Goal: Transaction & Acquisition: Purchase product/service

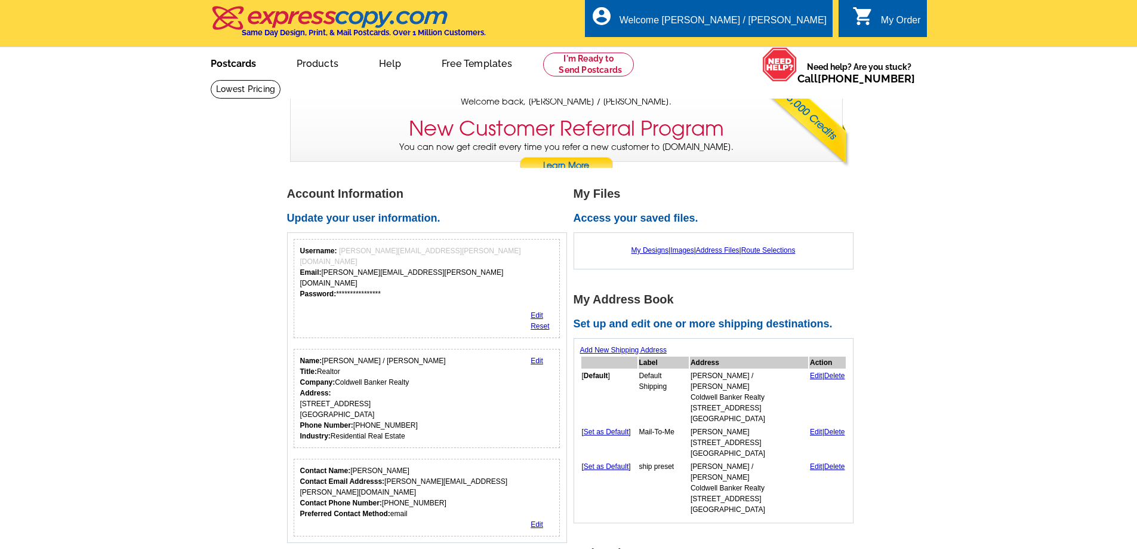
click at [234, 67] on link "Postcards" at bounding box center [234, 62] width 84 height 28
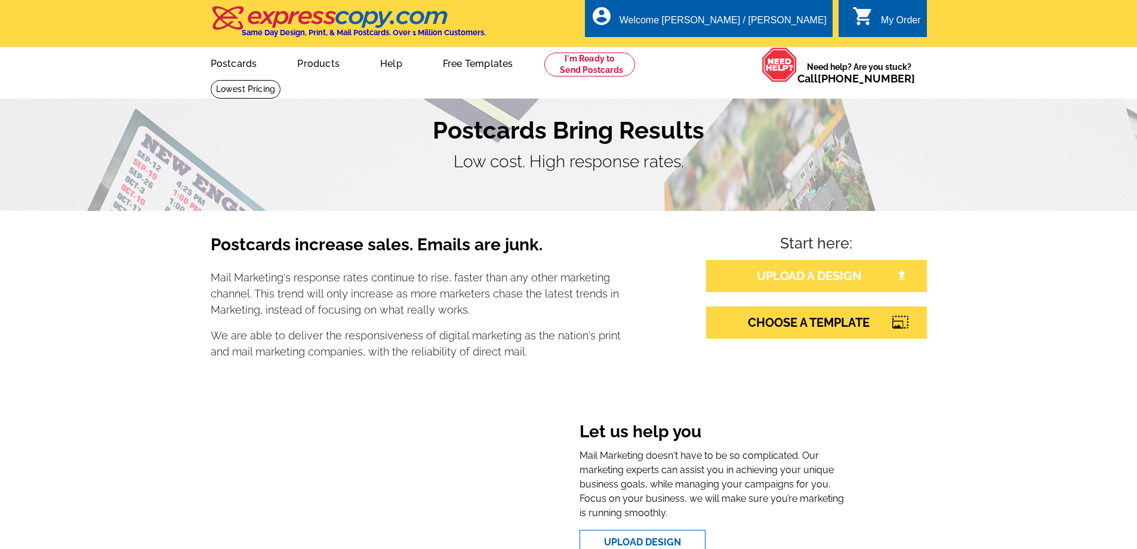
click at [817, 276] on link "UPLOAD A DESIGN" at bounding box center [816, 276] width 221 height 32
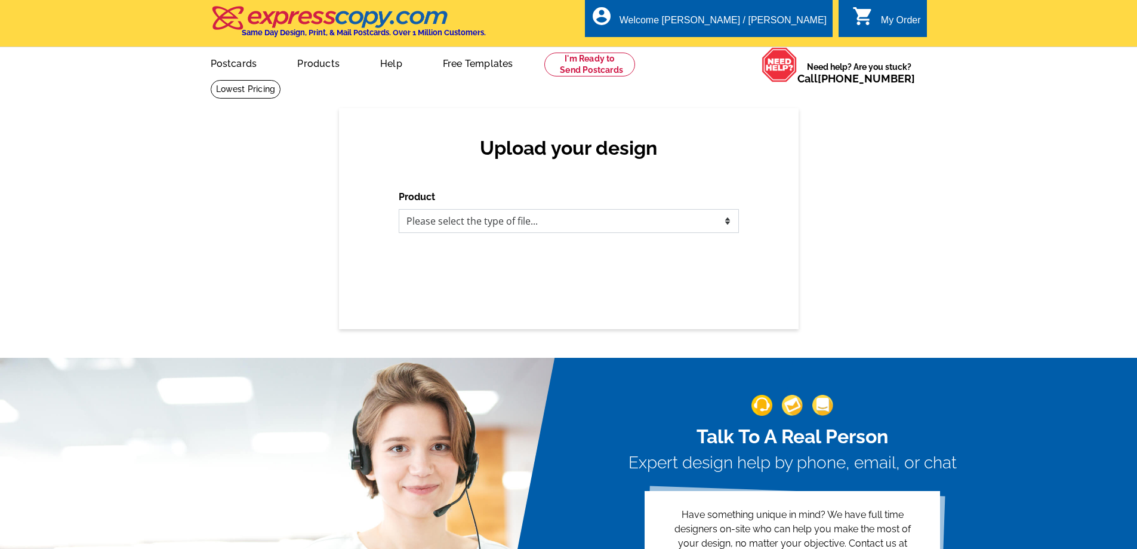
click at [459, 226] on select "Please select the type of file... Postcards Business Cards Letters and flyers G…" at bounding box center [569, 221] width 340 height 24
select select "1"
click at [399, 210] on select "Please select the type of file... Postcards Business Cards Letters and flyers G…" at bounding box center [569, 221] width 340 height 24
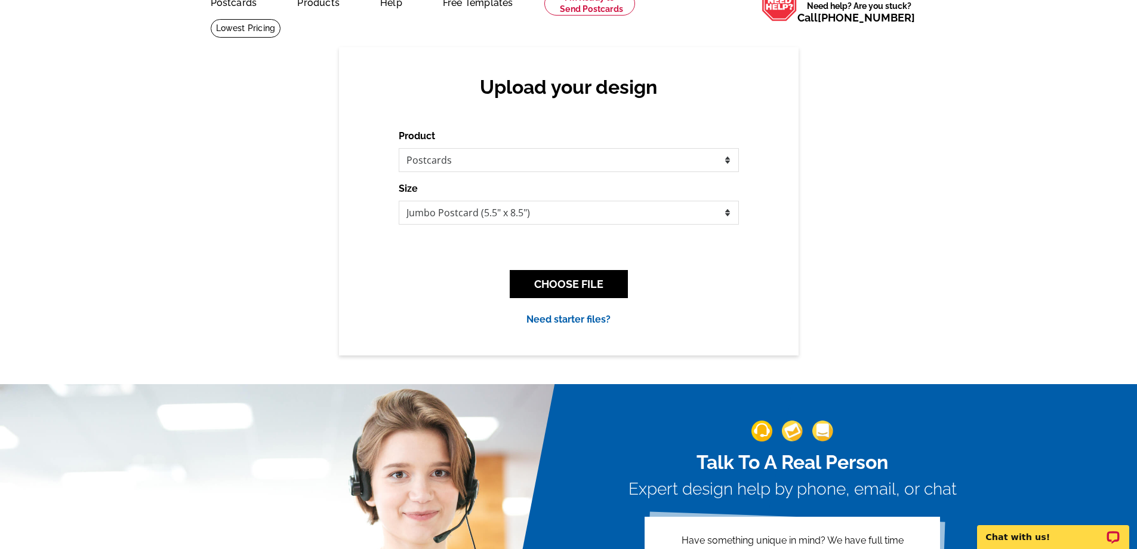
scroll to position [60, 0]
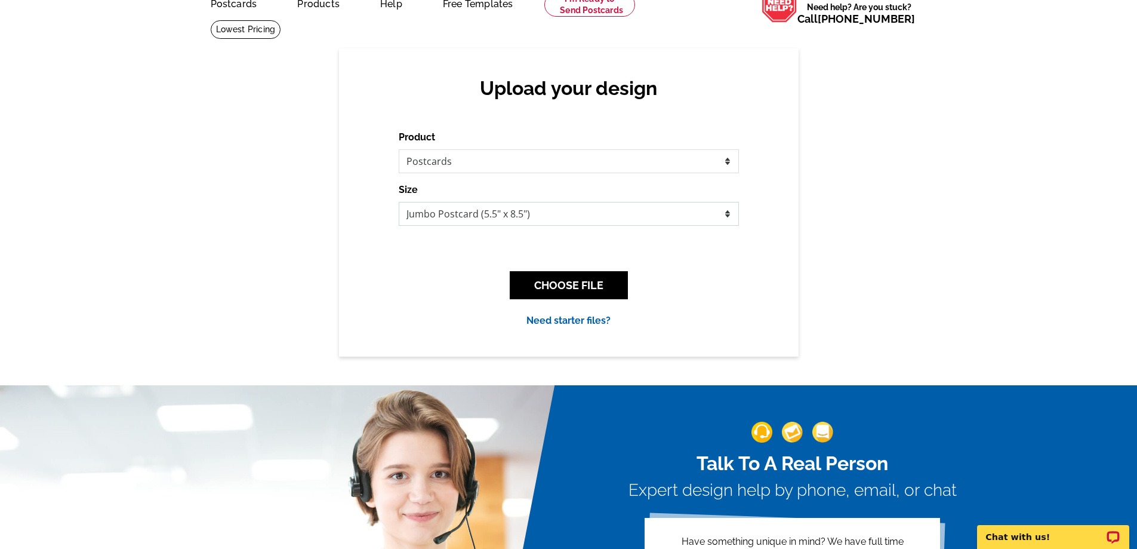
click at [485, 217] on select "Jumbo Postcard (5.5" x 8.5") Regular Postcard (4.25" x 5.6") Panoramic Postcard…" at bounding box center [569, 214] width 340 height 24
select select "1"
click at [399, 202] on select "Jumbo Postcard (5.5" x 8.5") Regular Postcard (4.25" x 5.6") Panoramic Postcard…" at bounding box center [569, 214] width 340 height 24
click at [549, 291] on button "CHOOSE FILE" at bounding box center [569, 285] width 118 height 28
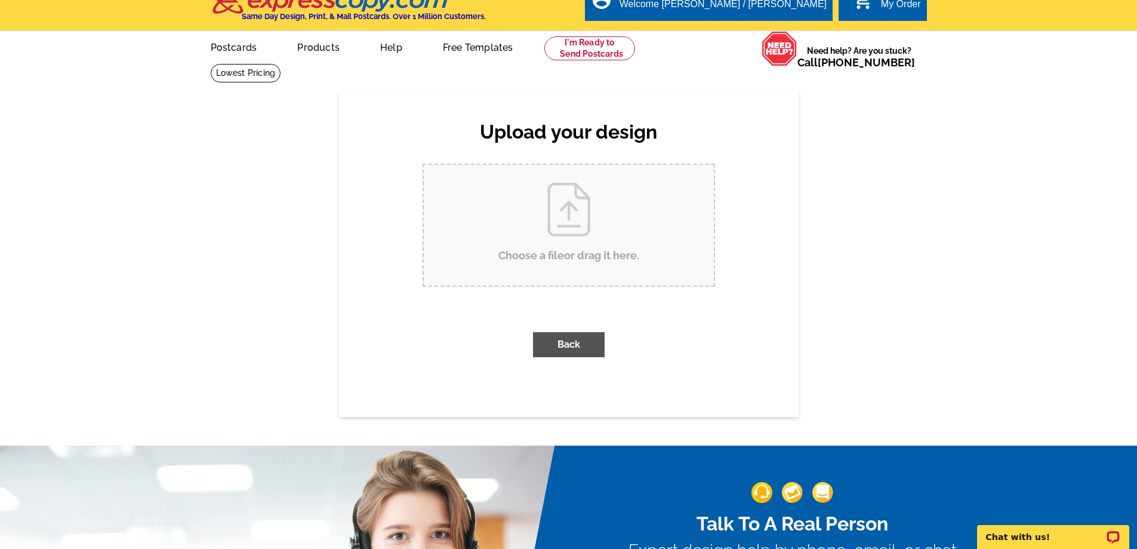
scroll to position [0, 0]
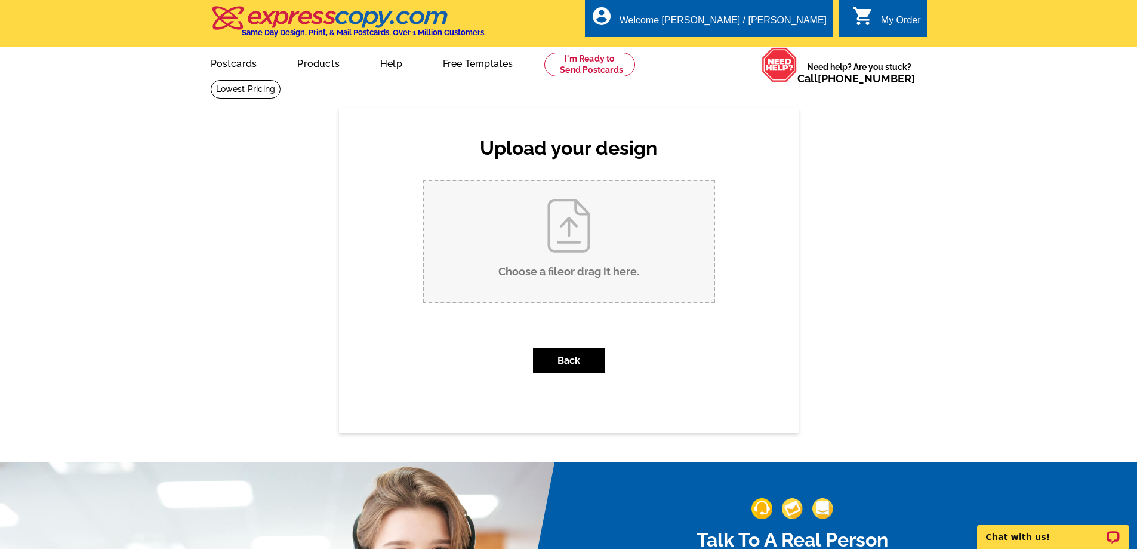
click at [570, 244] on input "Choose a file or drag it here ." at bounding box center [569, 241] width 290 height 121
click at [562, 230] on input "Choose a file or drag it here ." at bounding box center [569, 241] width 290 height 121
type input "C:\fakepath\Fall Back 25.pdf"
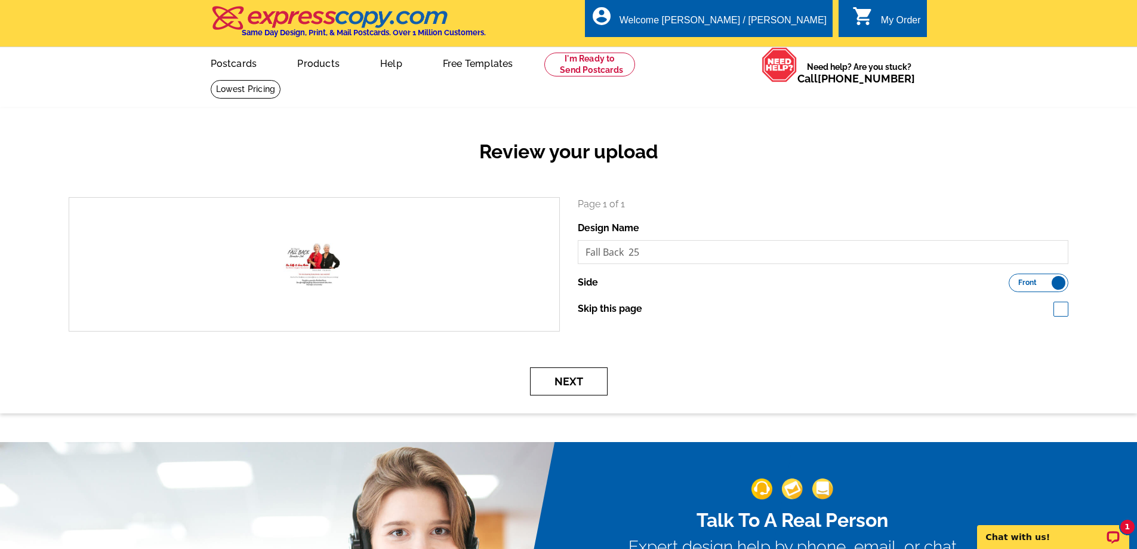
click at [570, 379] on button "Next" at bounding box center [569, 381] width 78 height 28
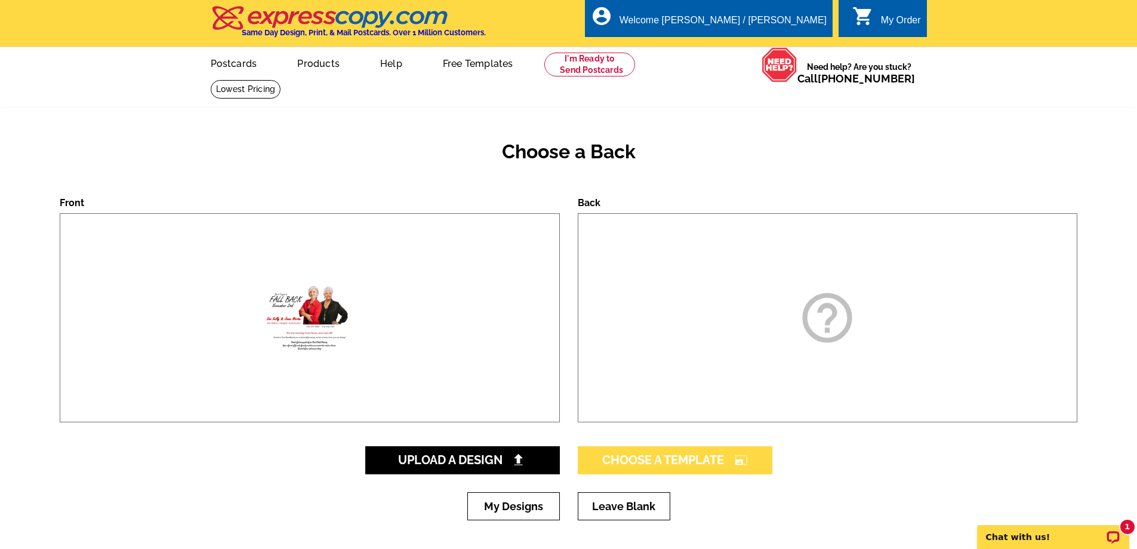
click at [664, 460] on span "Choose A Template photo_size_select_large" at bounding box center [675, 460] width 146 height 14
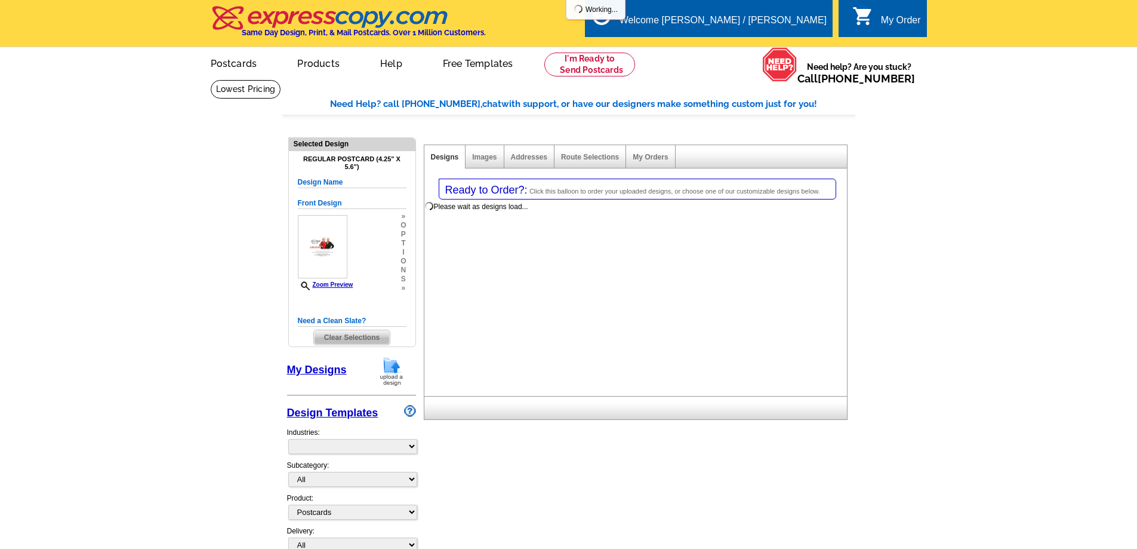
select select "1"
select select "back"
select select "785"
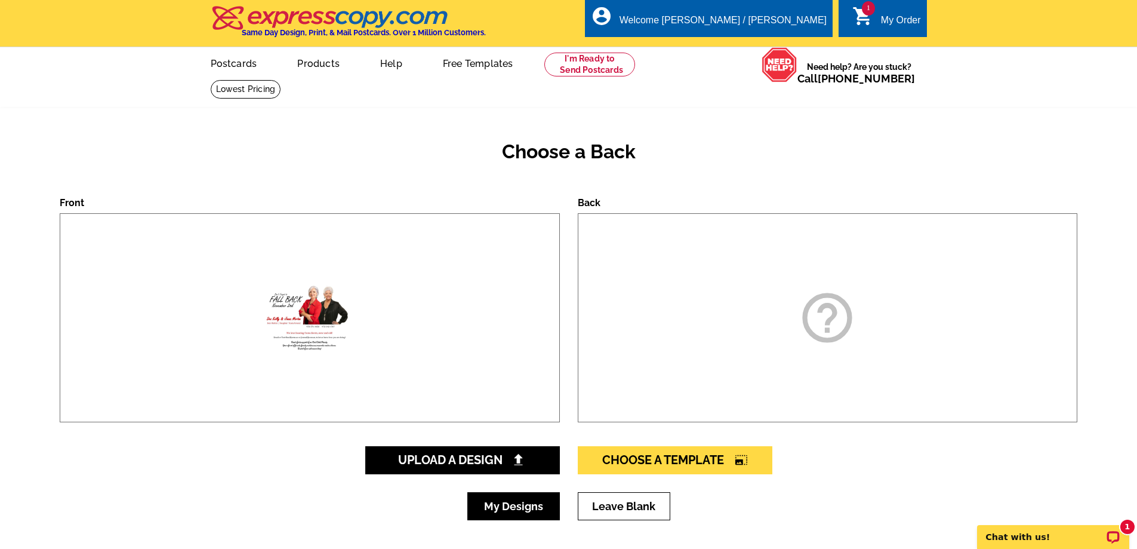
click at [507, 516] on link "My Designs" at bounding box center [513, 506] width 93 height 28
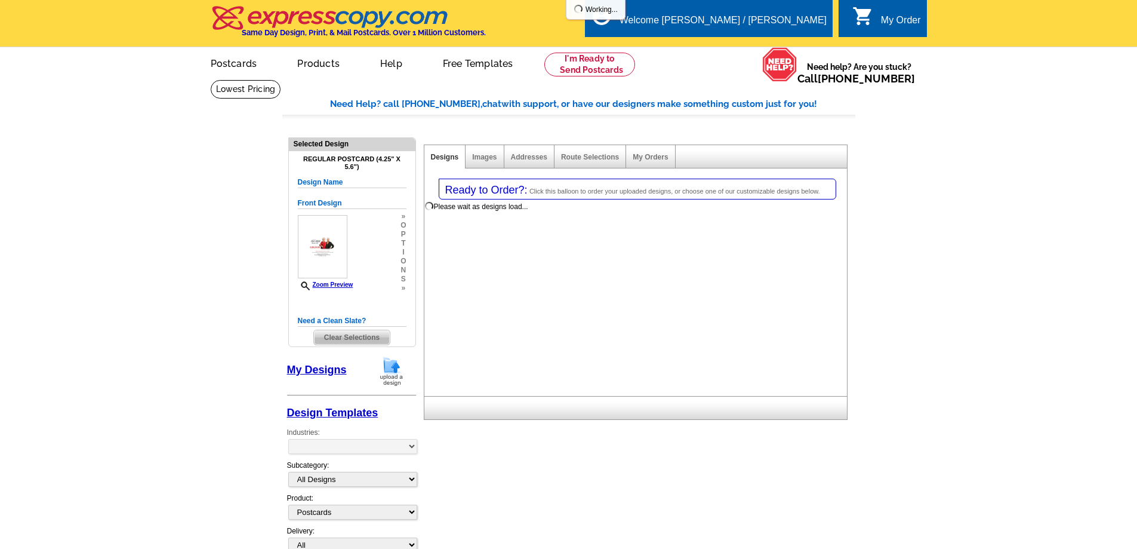
select select "1"
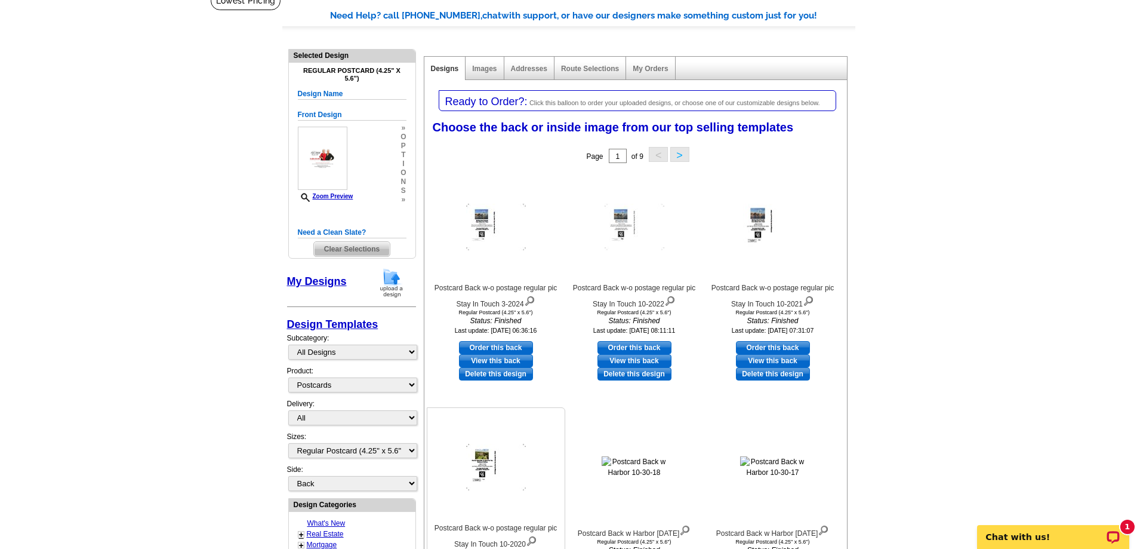
scroll to position [60, 0]
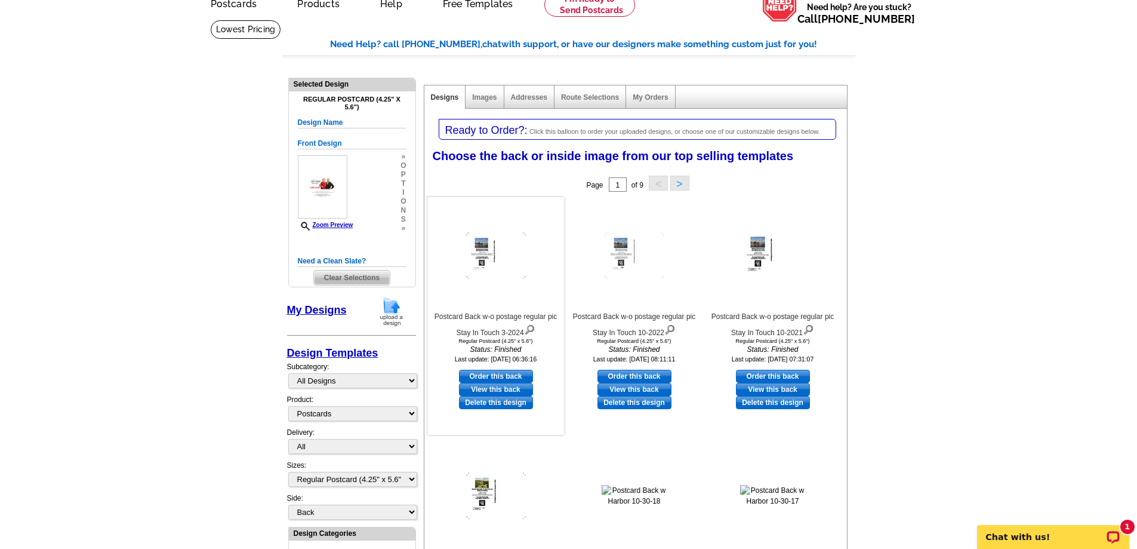
click at [484, 390] on link "View this back" at bounding box center [496, 389] width 74 height 13
click at [494, 376] on link "Order this back" at bounding box center [496, 376] width 74 height 13
select select "front"
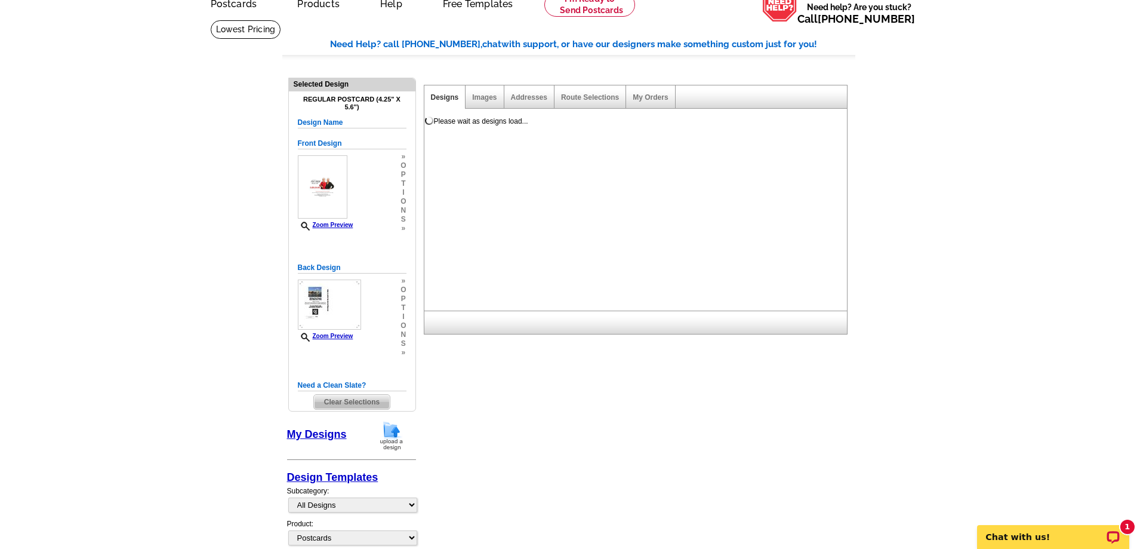
scroll to position [0, 0]
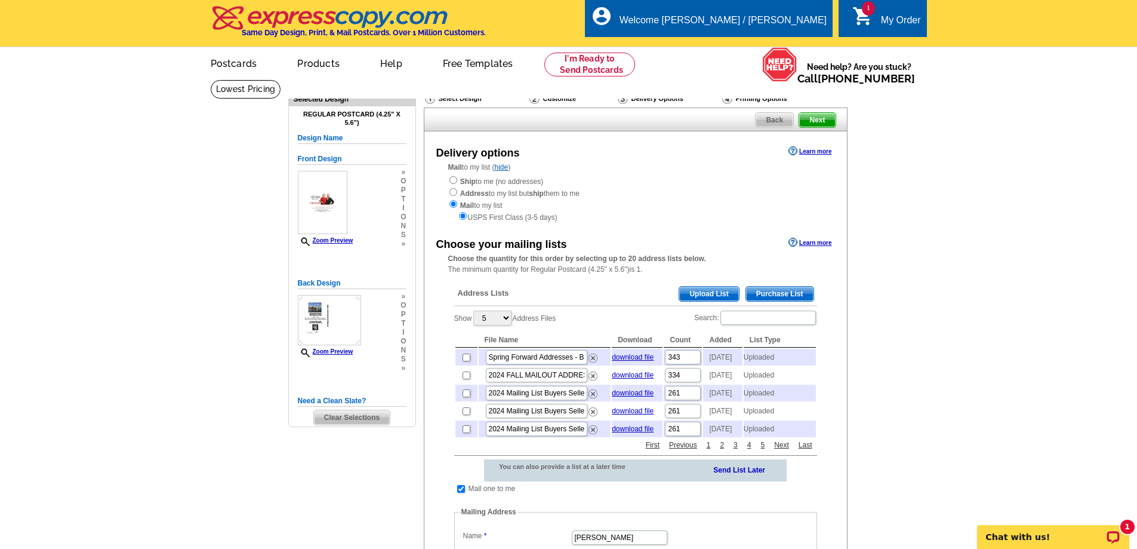
click at [709, 292] on span "Upload List" at bounding box center [708, 294] width 59 height 14
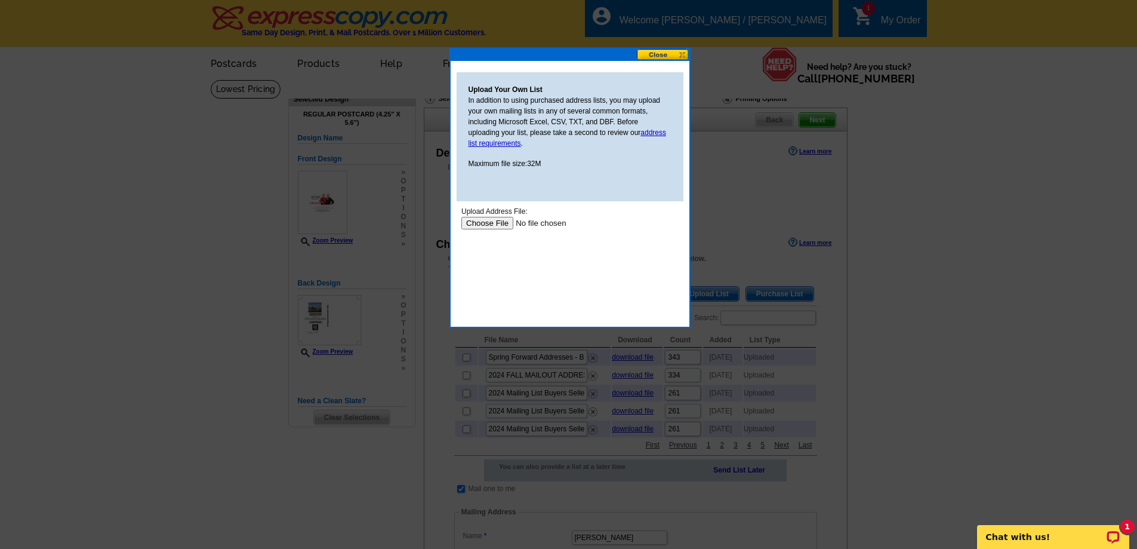
click at [479, 223] on input "file" at bounding box center [536, 223] width 151 height 13
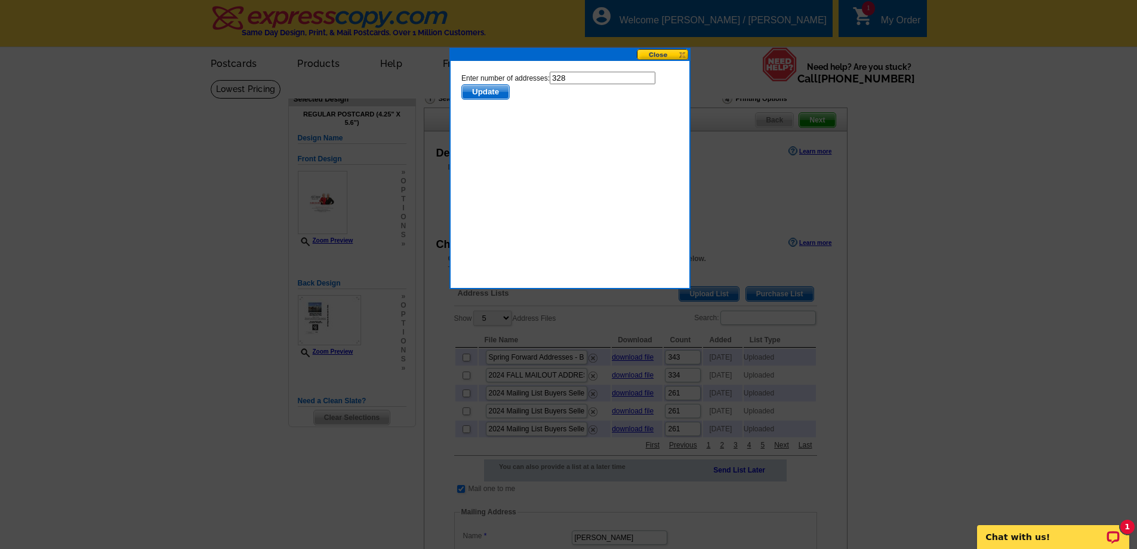
click at [488, 90] on span "Update" at bounding box center [485, 92] width 47 height 14
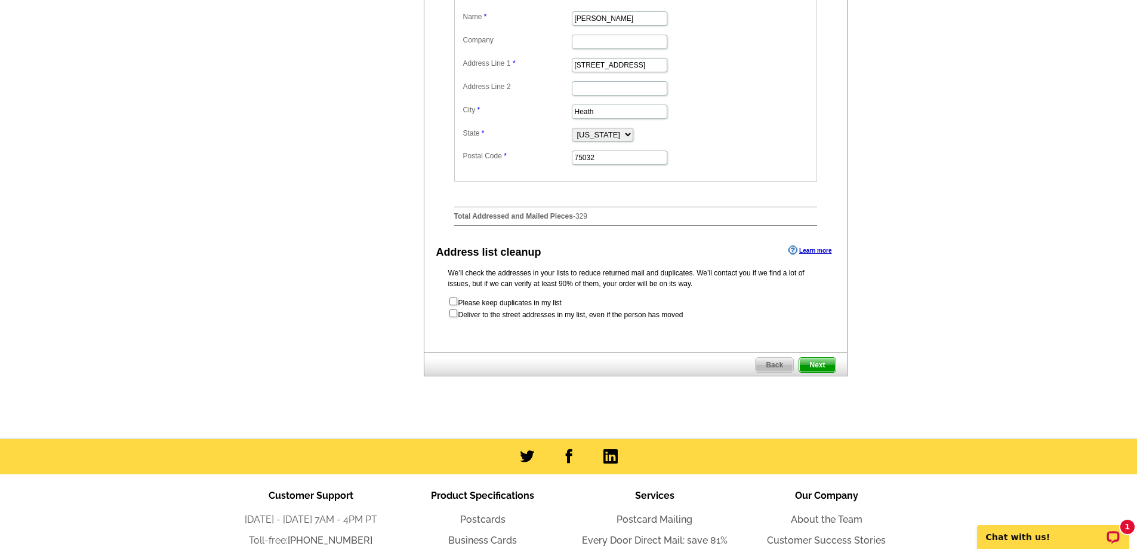
scroll to position [537, 0]
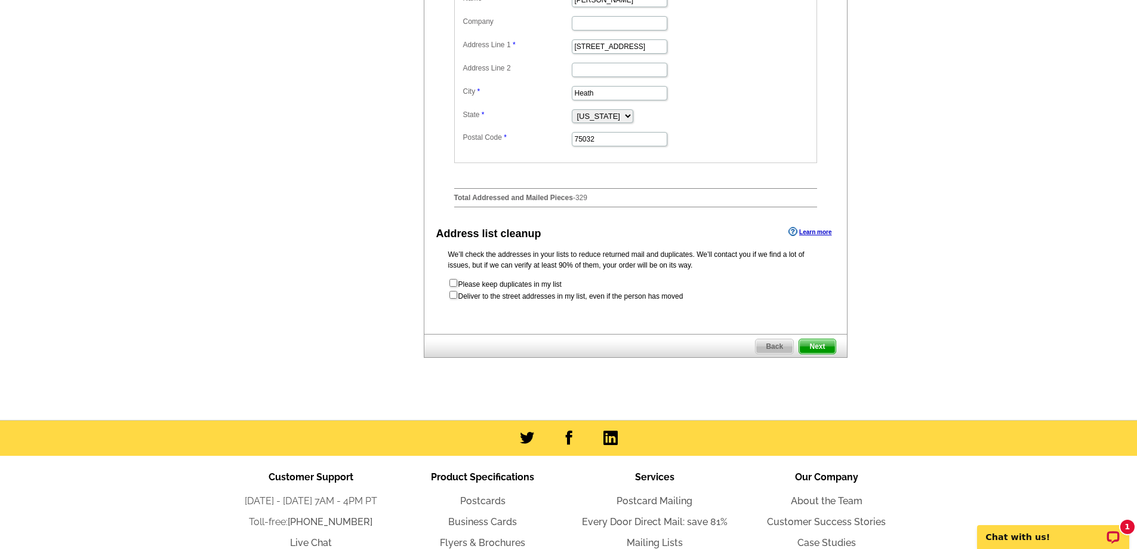
click at [815, 353] on span "Next" at bounding box center [817, 346] width 36 height 14
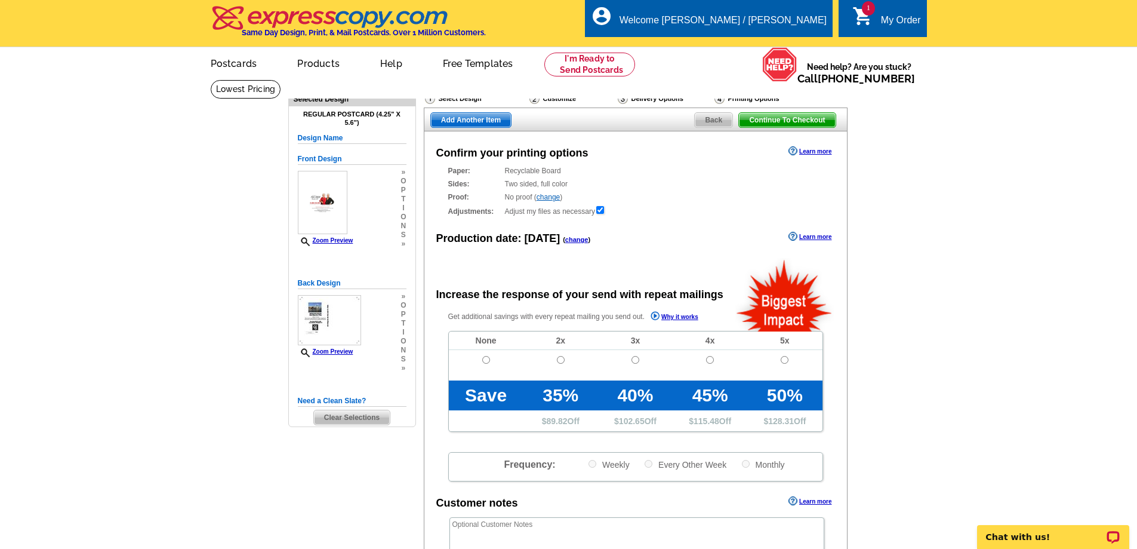
click at [570, 240] on link "change" at bounding box center [576, 239] width 23 height 7
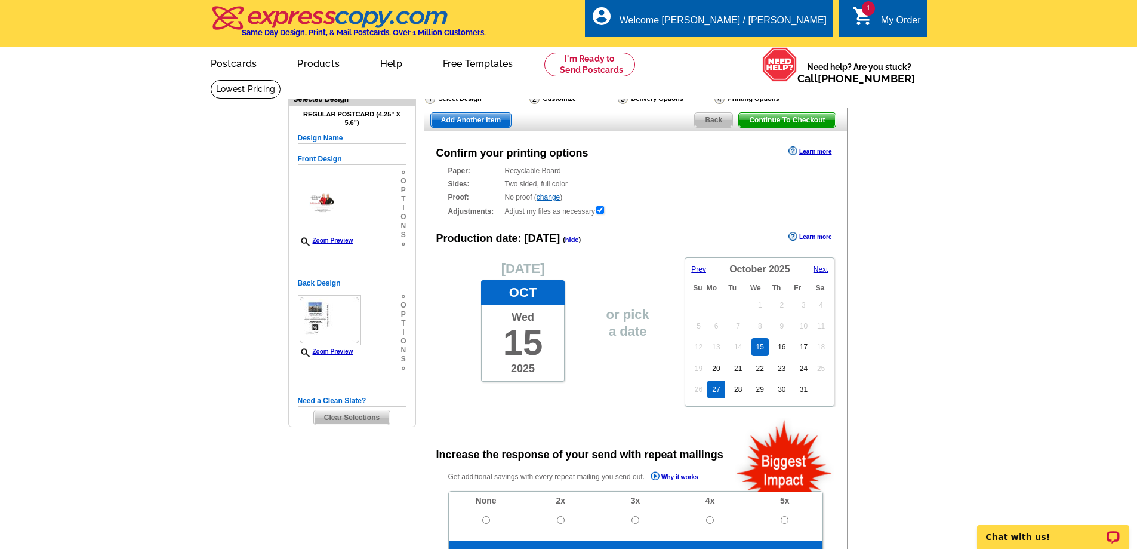
click at [718, 386] on link "27" at bounding box center [715, 389] width 17 height 18
click at [820, 270] on span "Next" at bounding box center [821, 269] width 15 height 8
click at [695, 269] on span "Prev" at bounding box center [698, 269] width 15 height 8
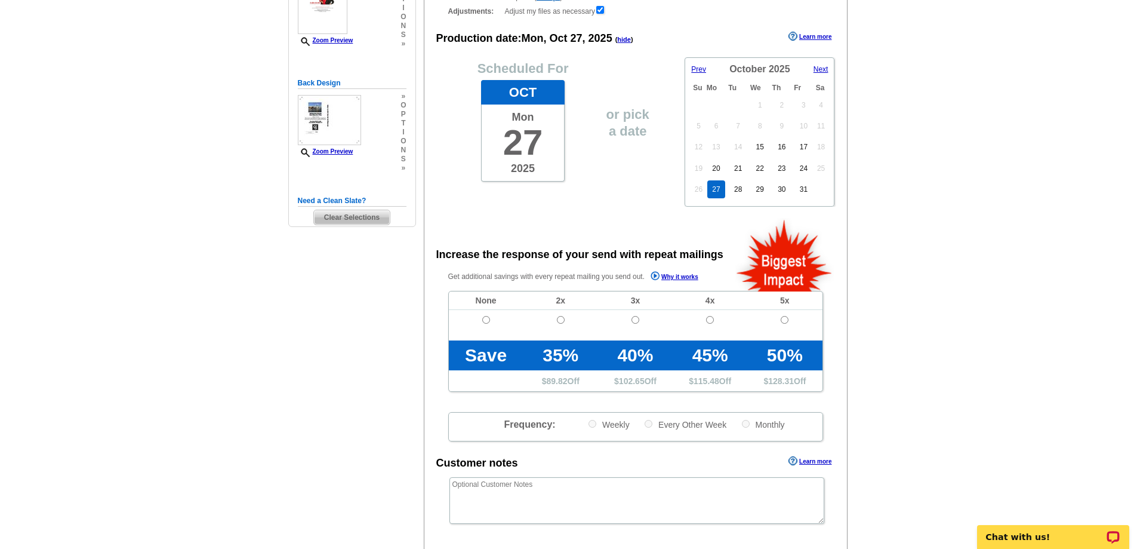
scroll to position [179, 0]
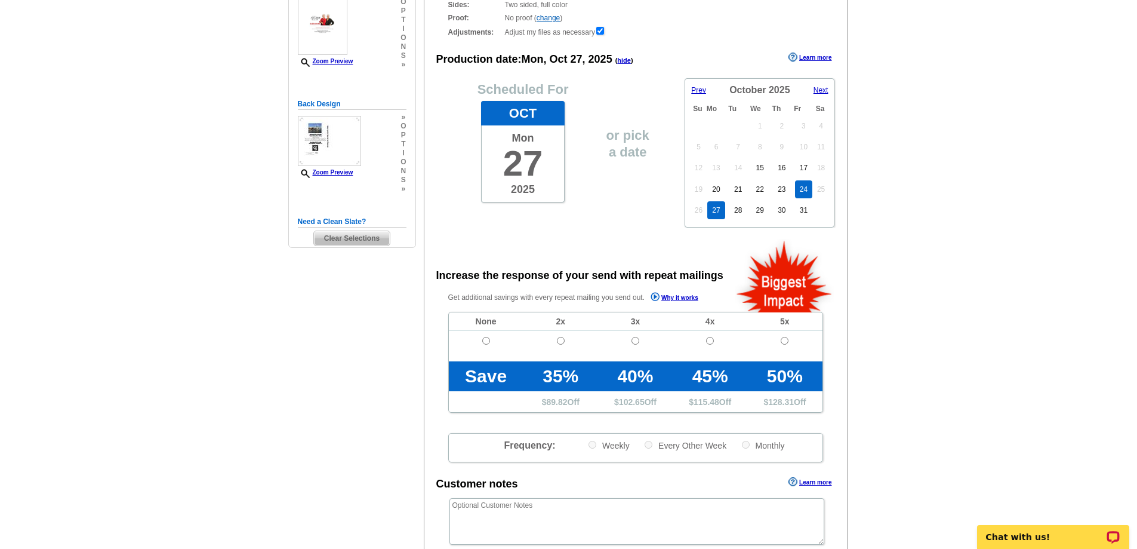
click at [801, 190] on link "24" at bounding box center [803, 189] width 17 height 18
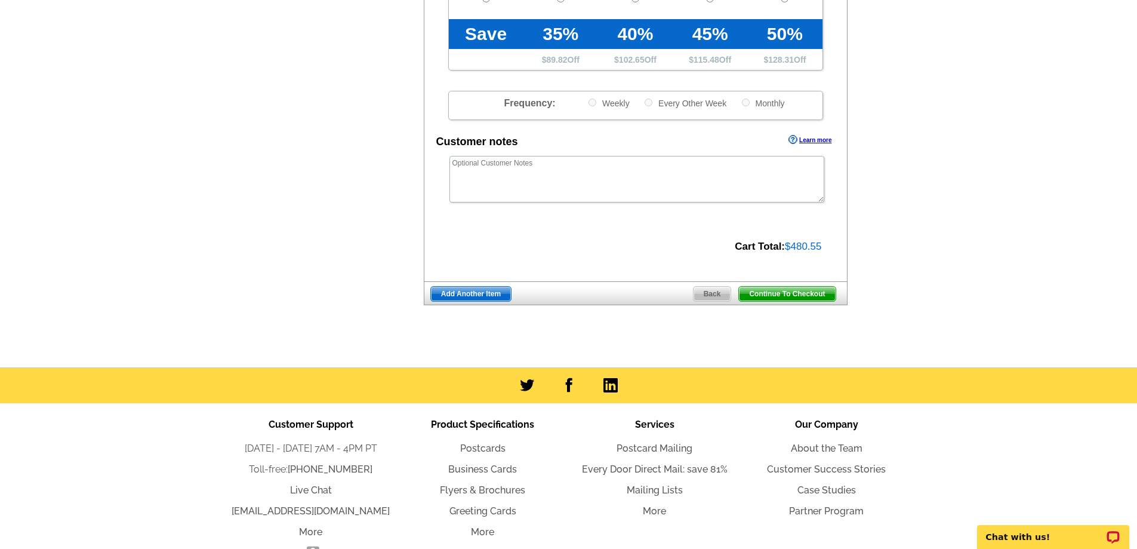
scroll to position [537, 0]
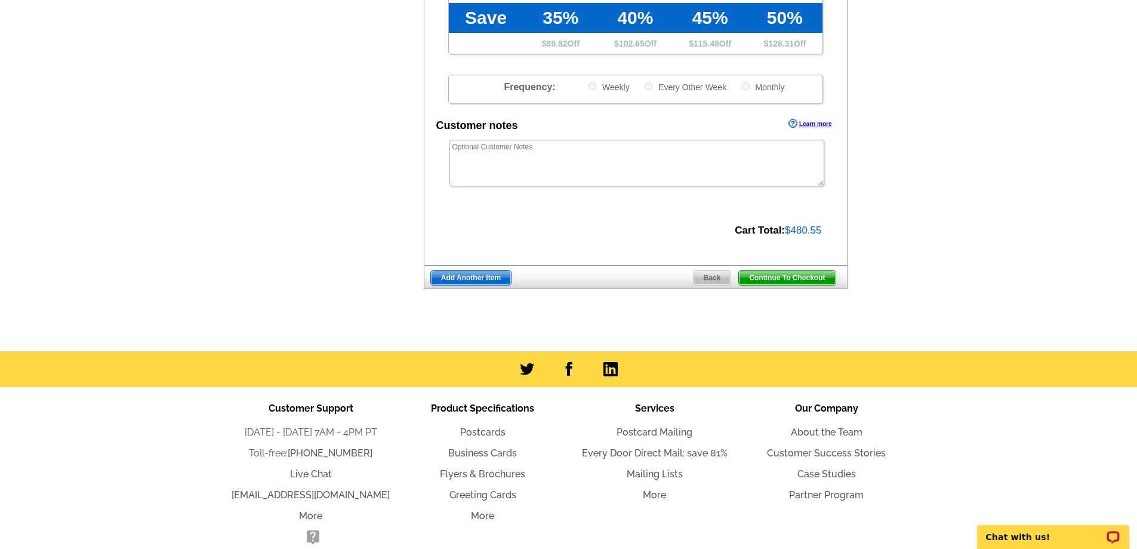
drag, startPoint x: 757, startPoint y: 279, endPoint x: 683, endPoint y: 277, distance: 74.1
click at [758, 279] on span "Continue To Checkout" at bounding box center [787, 277] width 96 height 14
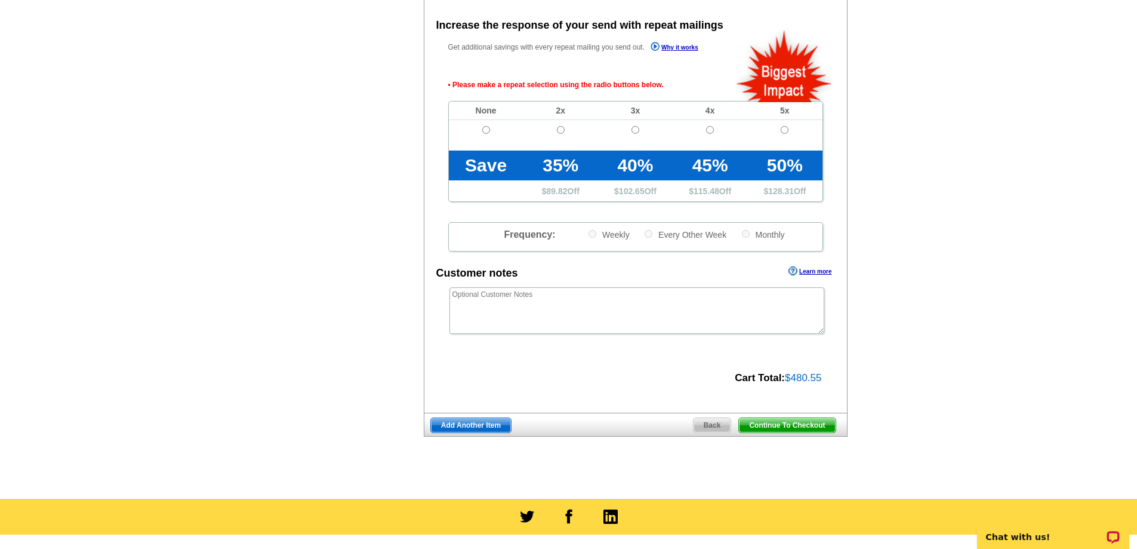
scroll to position [427, 0]
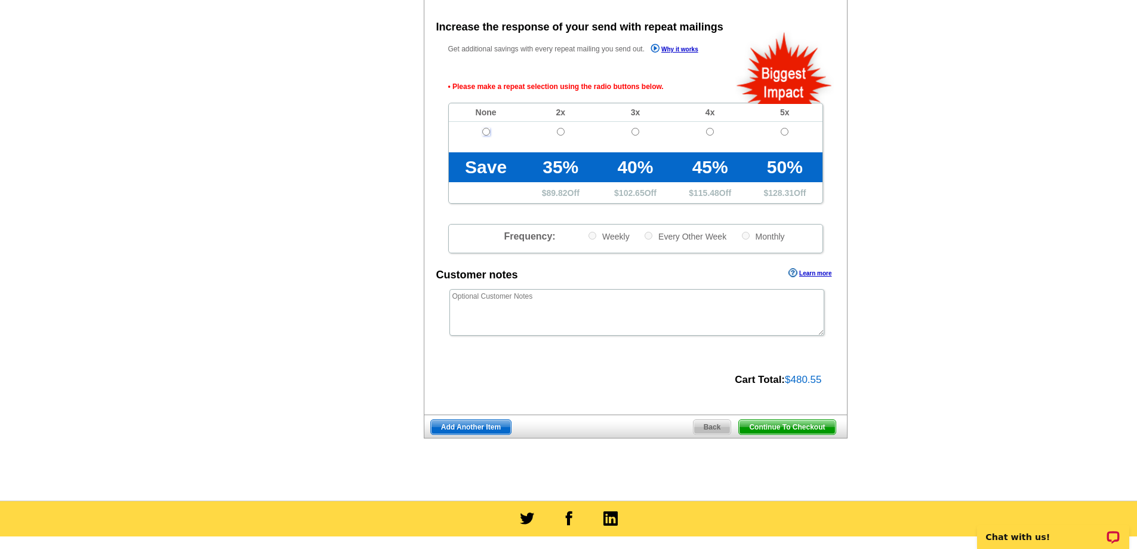
click at [487, 133] on input "radio" at bounding box center [486, 132] width 8 height 8
radio input "true"
click at [777, 426] on span "Continue To Checkout" at bounding box center [787, 427] width 96 height 14
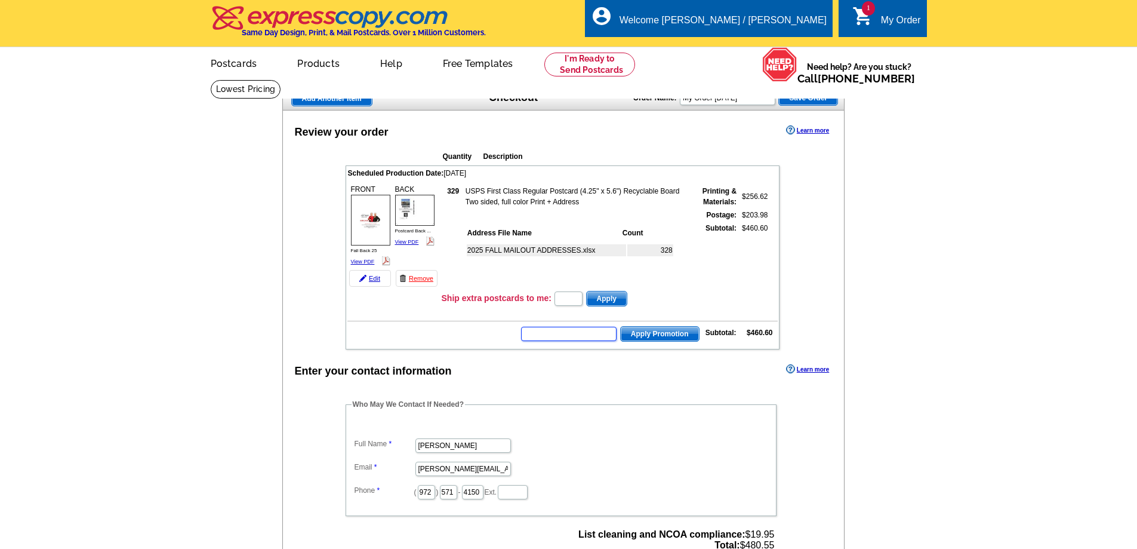
click at [571, 334] on input "text" at bounding box center [569, 334] width 96 height 14
click at [542, 336] on input "text" at bounding box center [569, 334] width 96 height 14
type input "chat20"
click at [659, 337] on span "Apply Promotion" at bounding box center [660, 334] width 78 height 14
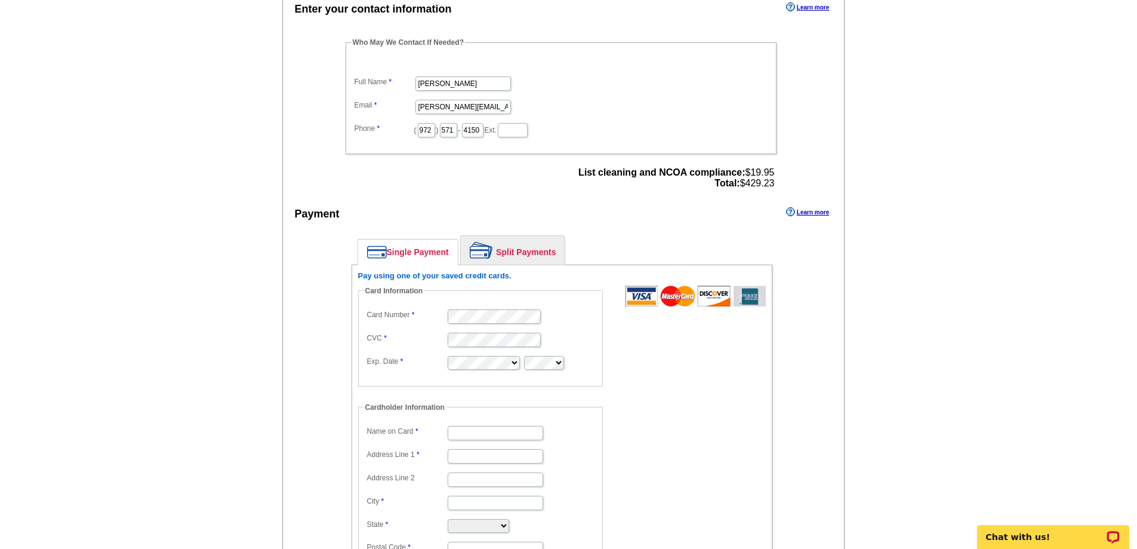
scroll to position [418, 0]
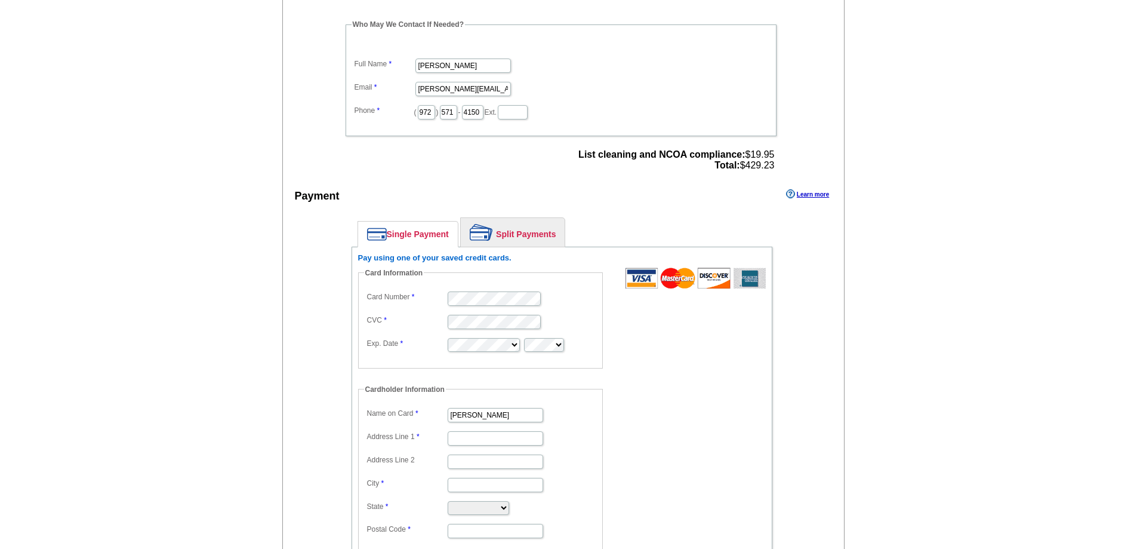
click at [656, 325] on form "Card Information Card Number CVC Exp. Date Cardholder Information Name on Card …" at bounding box center [562, 419] width 408 height 304
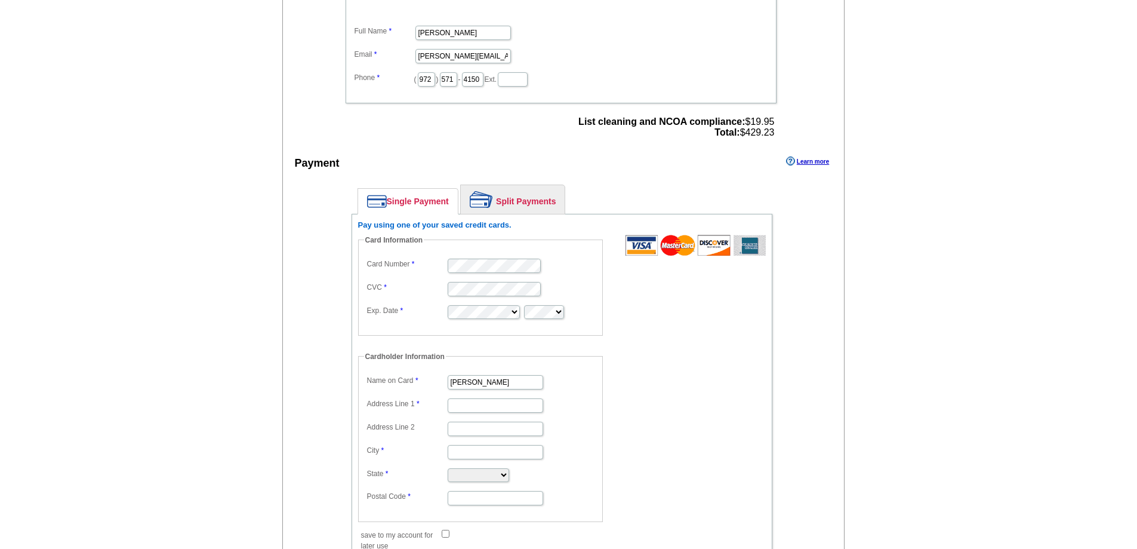
scroll to position [478, 0]
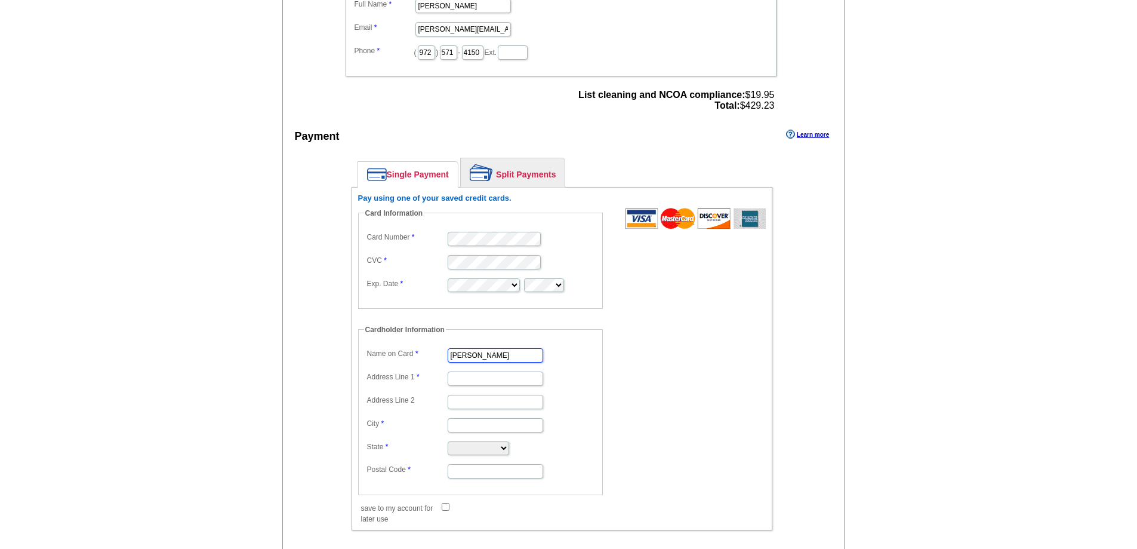
drag, startPoint x: 494, startPoint y: 354, endPoint x: 401, endPoint y: 339, distance: 94.9
click at [401, 339] on fieldset "Cardholder Information Name on Card [PERSON_NAME] Address Line 1 Address Line 2…" at bounding box center [480, 409] width 245 height 171
type input "[PERSON_NAME]"
click at [653, 392] on form "Card Information Card Number CVC Exp. Date Cardholder Information Name on Card …" at bounding box center [562, 360] width 408 height 304
click at [494, 381] on input "Address Line 1" at bounding box center [496, 378] width 96 height 14
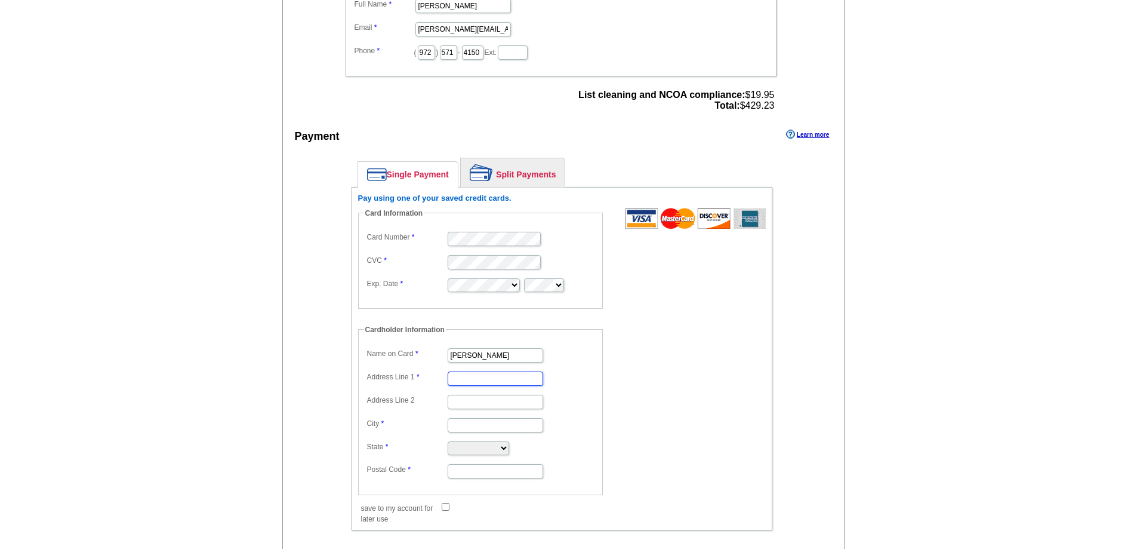
type input "[STREET_ADDRESS]"
type input "Rockwall"
select select "[GEOGRAPHIC_DATA]"
type input "75087"
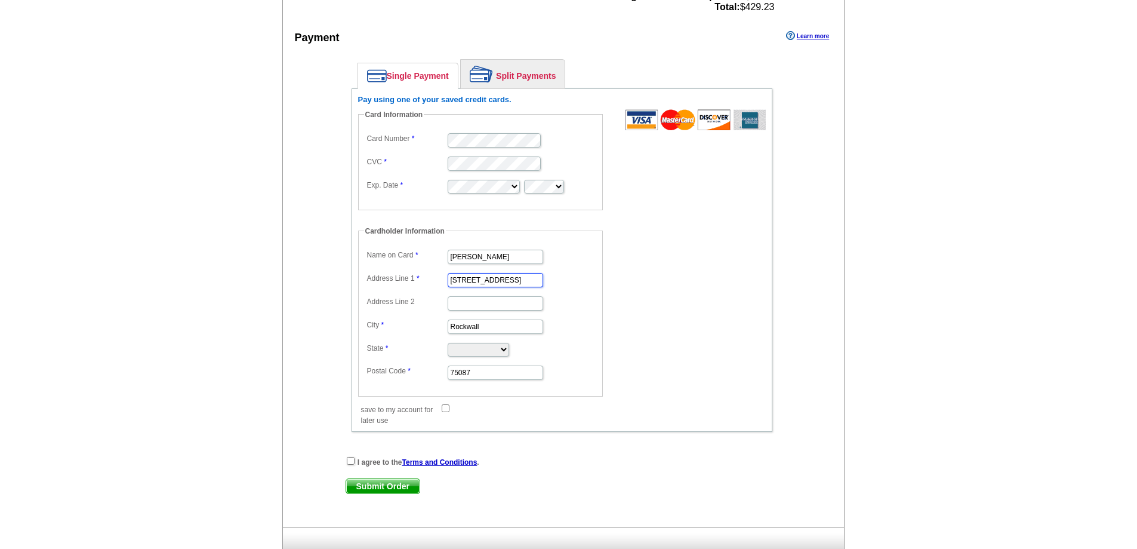
scroll to position [597, 0]
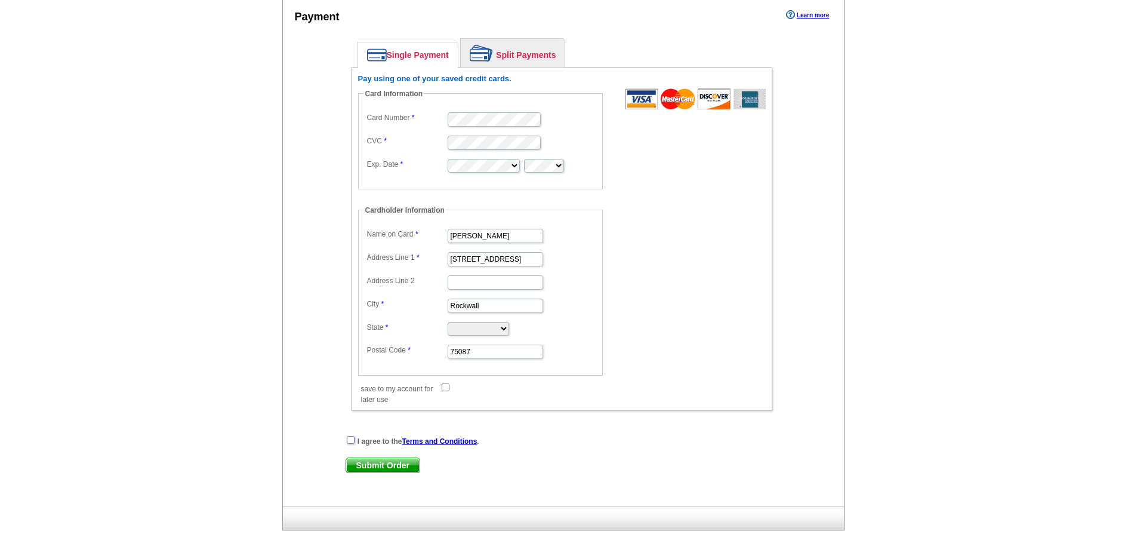
click at [352, 440] on input "checkbox" at bounding box center [351, 440] width 8 height 8
checkbox input "true"
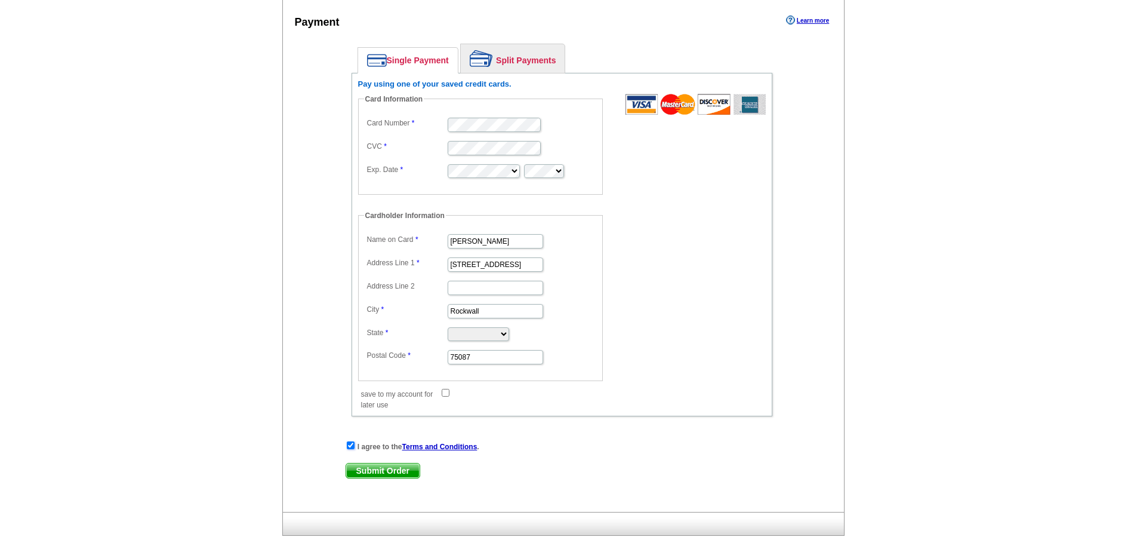
scroll to position [716, 0]
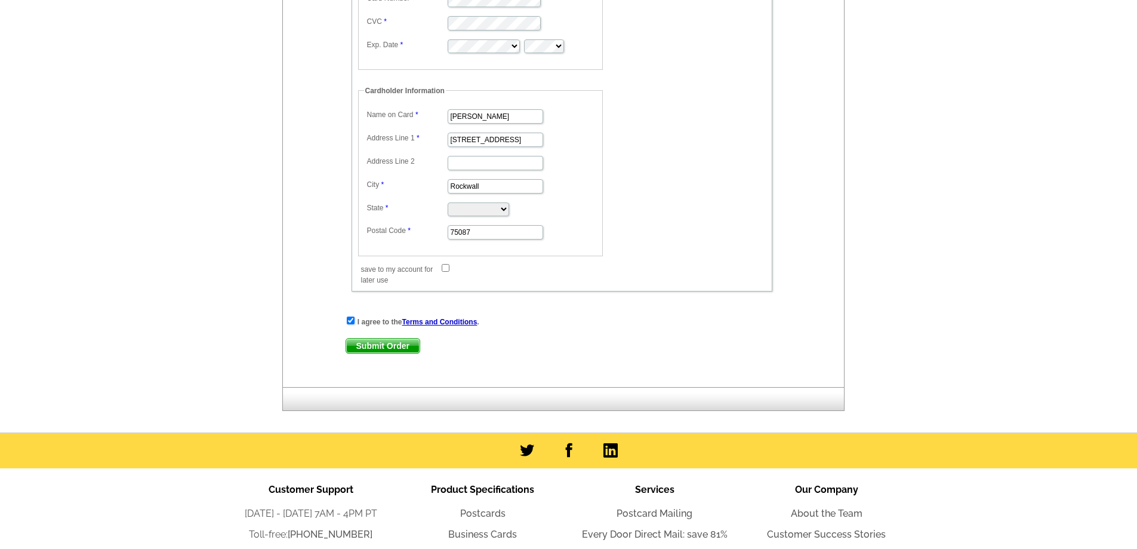
click at [391, 346] on span "Submit Order" at bounding box center [382, 346] width 73 height 14
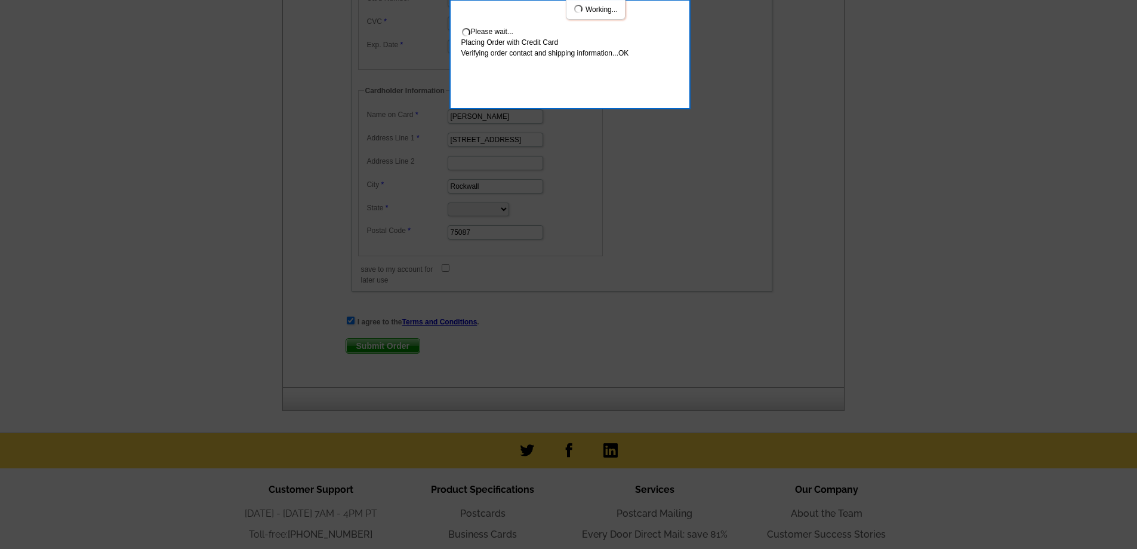
scroll to position [782, 0]
